Goal: Check status: Check status

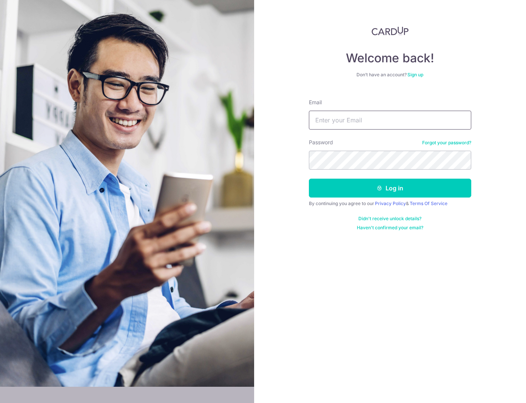
click at [364, 118] on input "Email" at bounding box center [390, 120] width 162 height 19
type input "[EMAIL_ADDRESS][DOMAIN_NAME]"
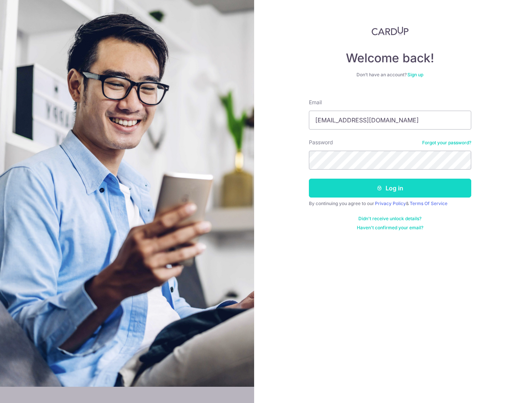
click at [348, 190] on button "Log in" at bounding box center [390, 188] width 162 height 19
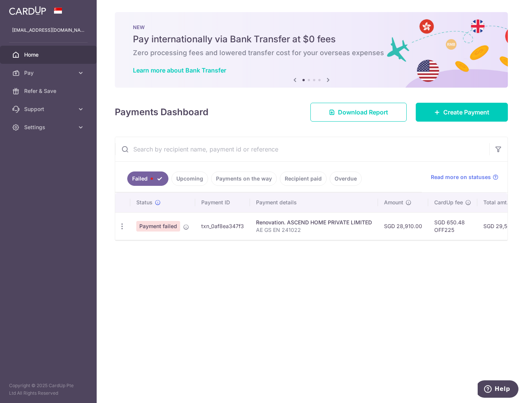
click at [234, 179] on link "Payments on the way" at bounding box center [244, 178] width 66 height 14
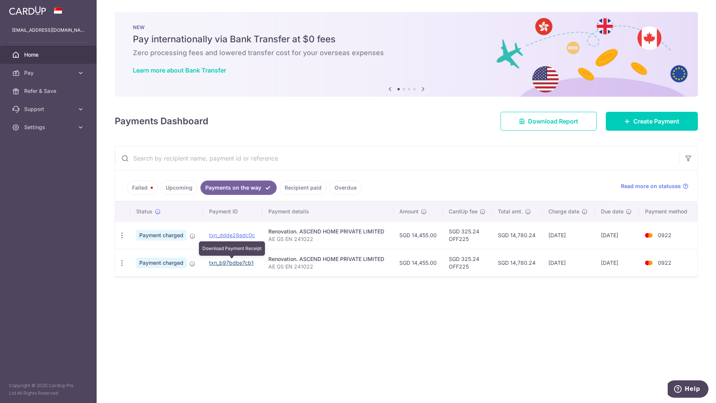
click at [230, 262] on link "txn_b97bdbe7cb1" at bounding box center [231, 262] width 45 height 6
